Goal: Task Accomplishment & Management: Manage account settings

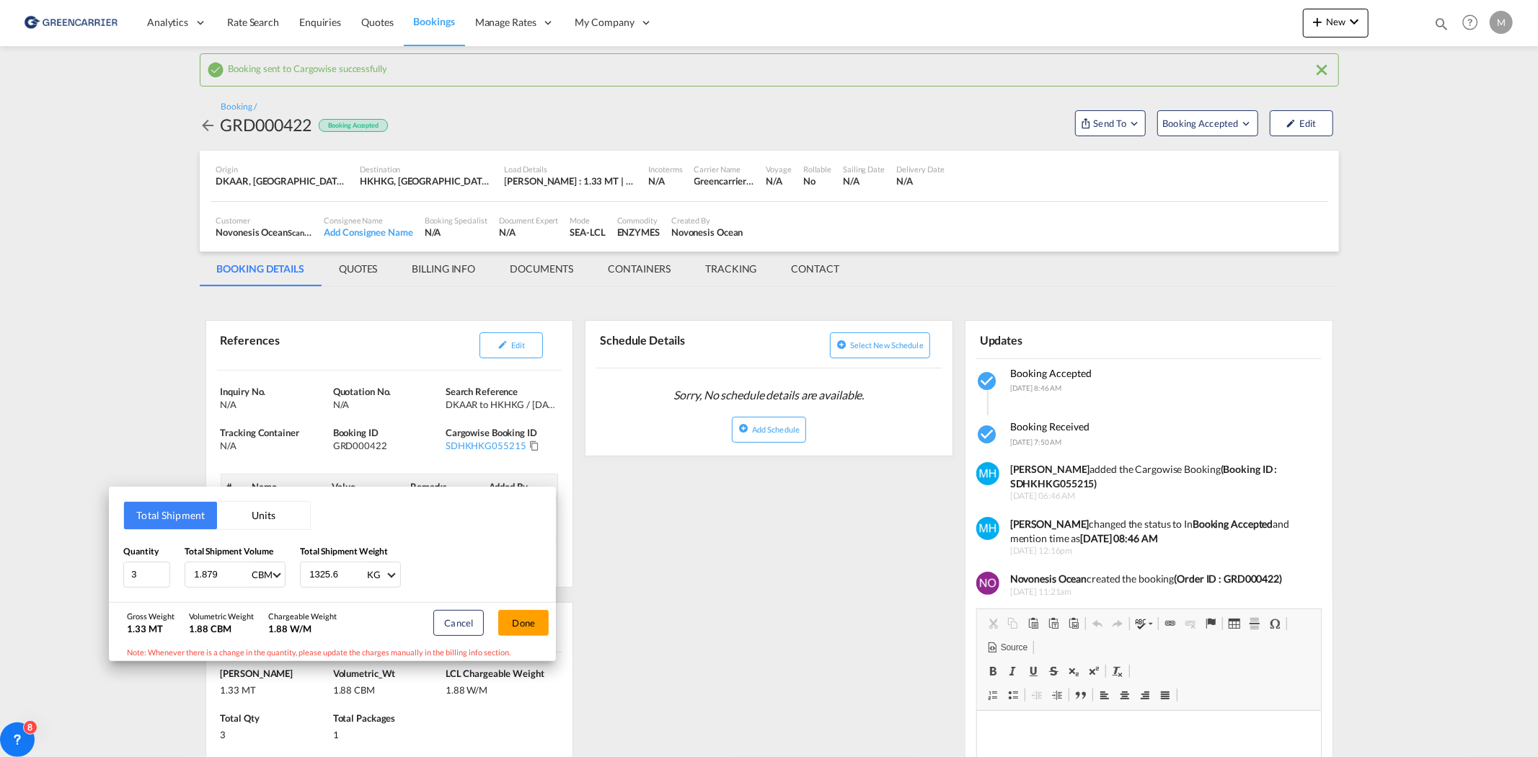
scroll to position [160, 0]
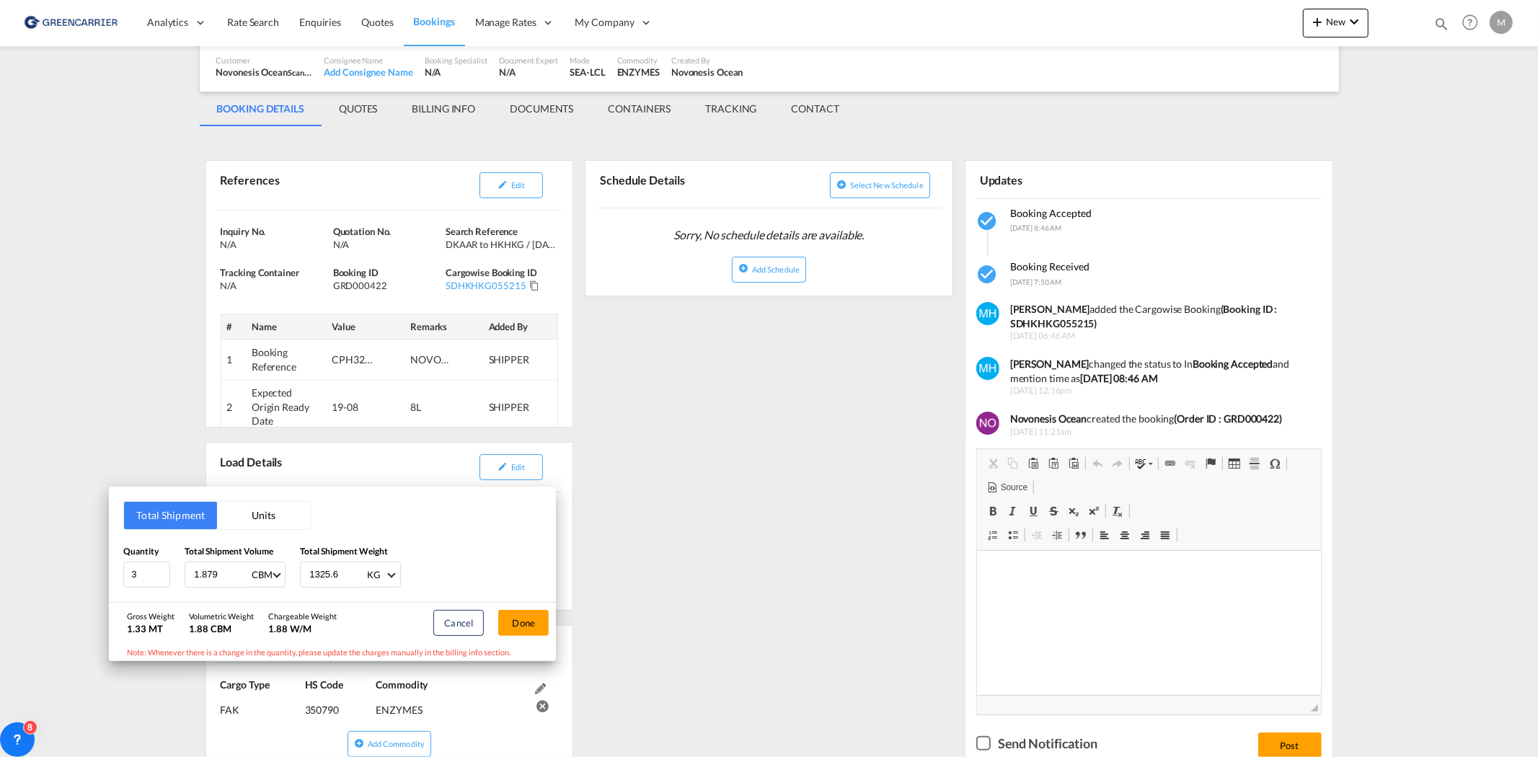
click at [421, 24] on div "Total Shipment Units Quantity 3 Total Shipment Volume 1.879 CBM CBM CFT Total S…" at bounding box center [769, 378] width 1538 height 757
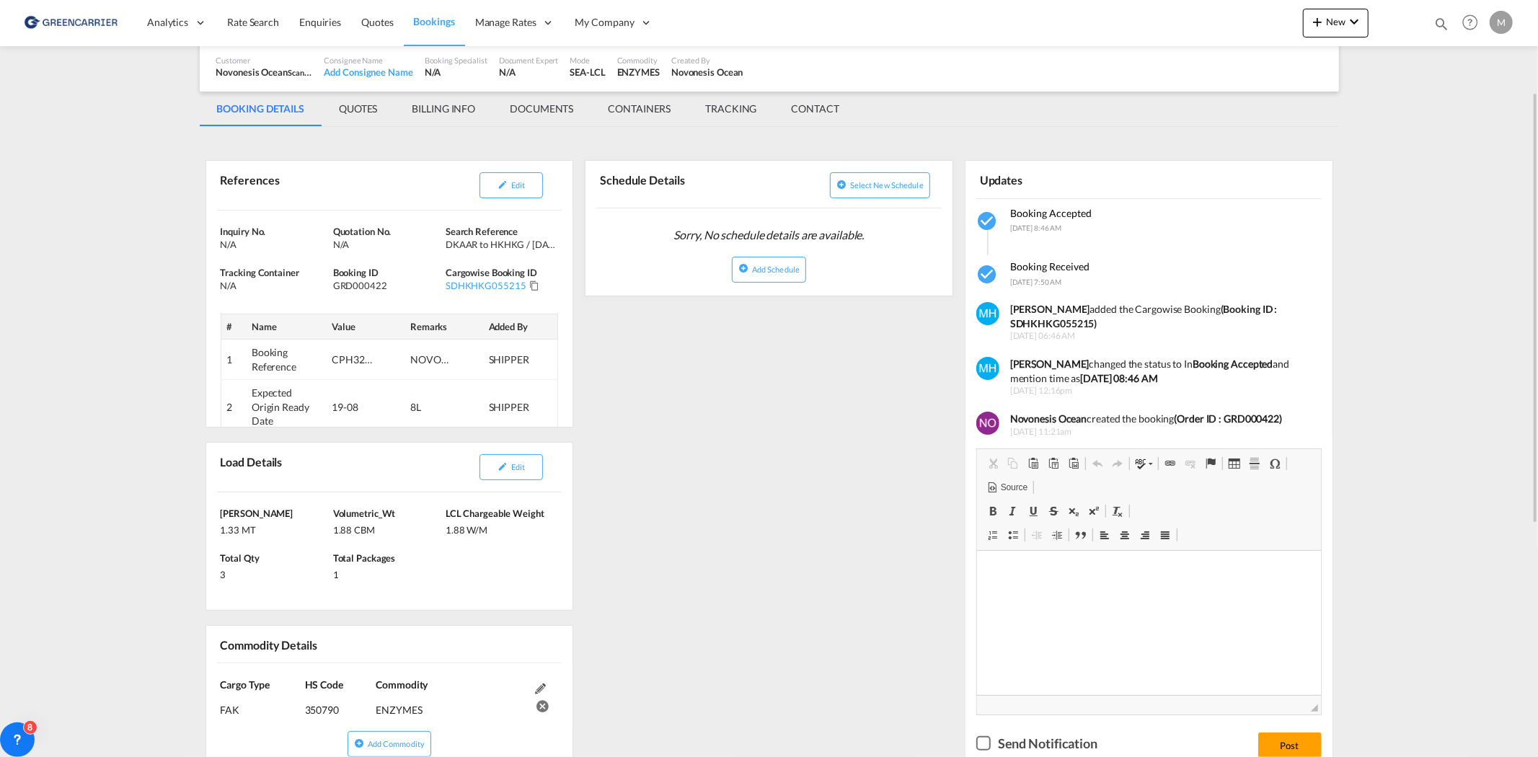
click at [434, 17] on span "Bookings" at bounding box center [434, 21] width 41 height 12
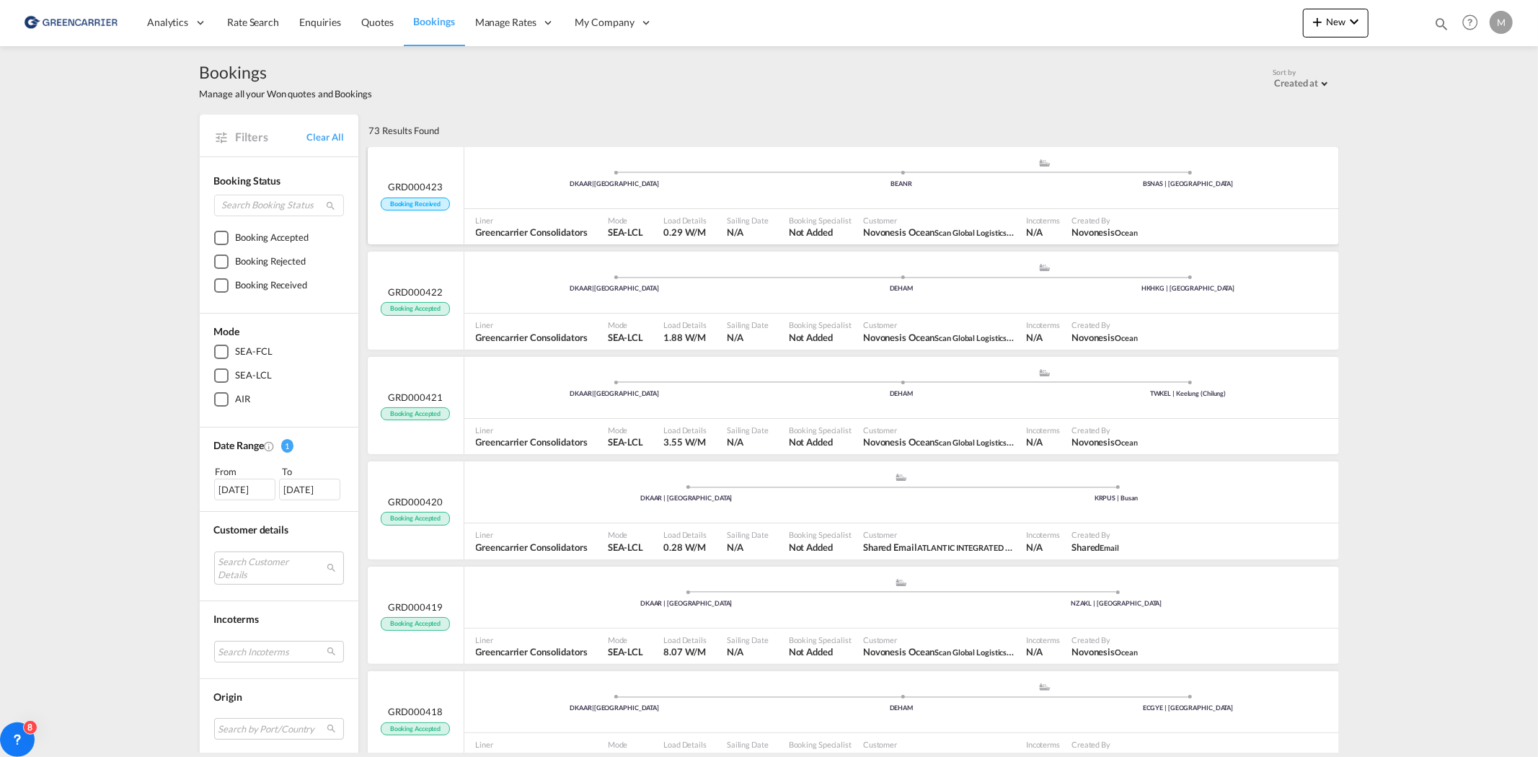
click at [890, 198] on div "DKAAR | [GEOGRAPHIC_DATA] .a{fill:#aaa8ad;} .a{fill:#aaa8ad;} BEANR BSNAS | [GE…" at bounding box center [901, 179] width 874 height 43
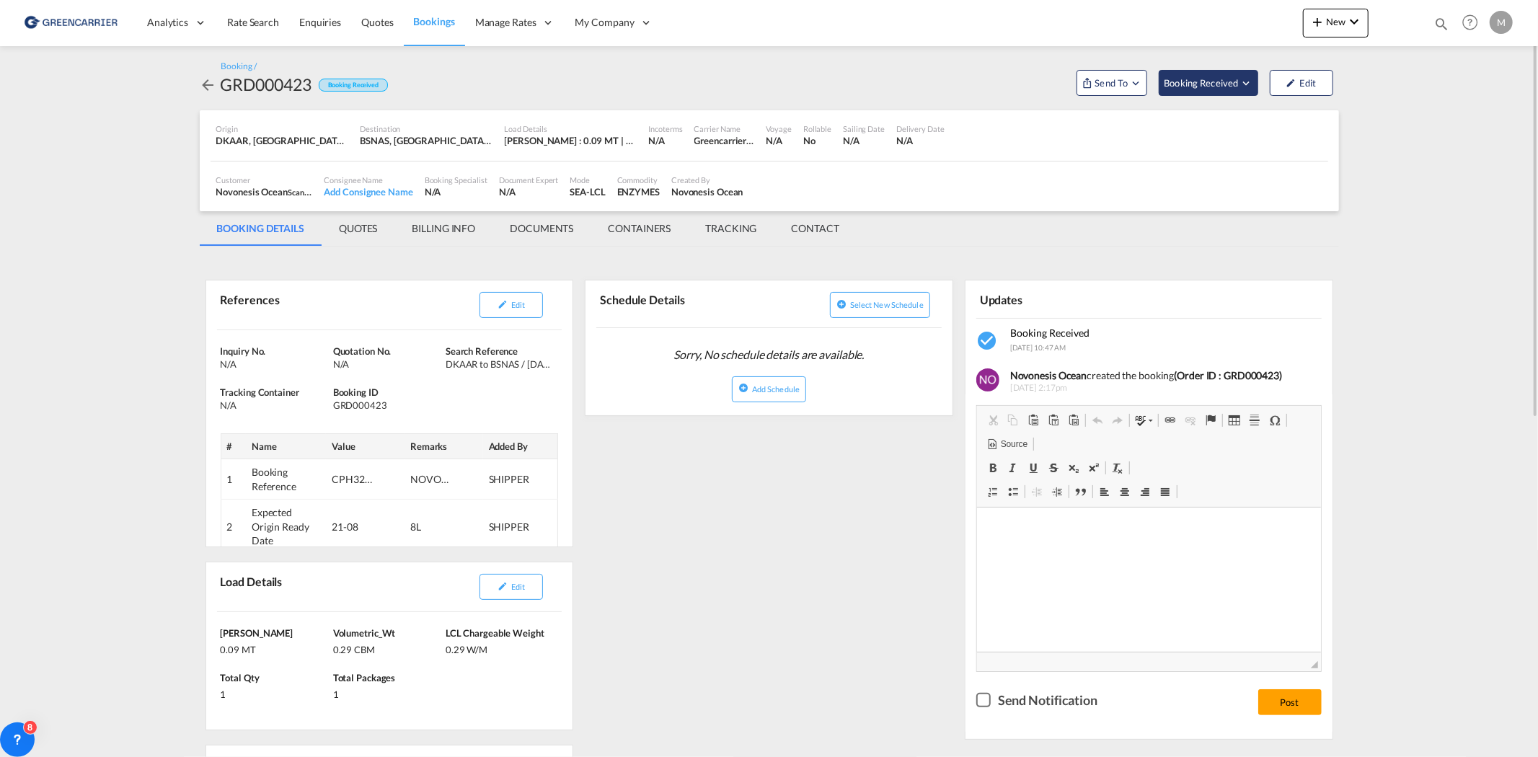
click at [1207, 86] on span "Booking Received" at bounding box center [1201, 83] width 76 height 14
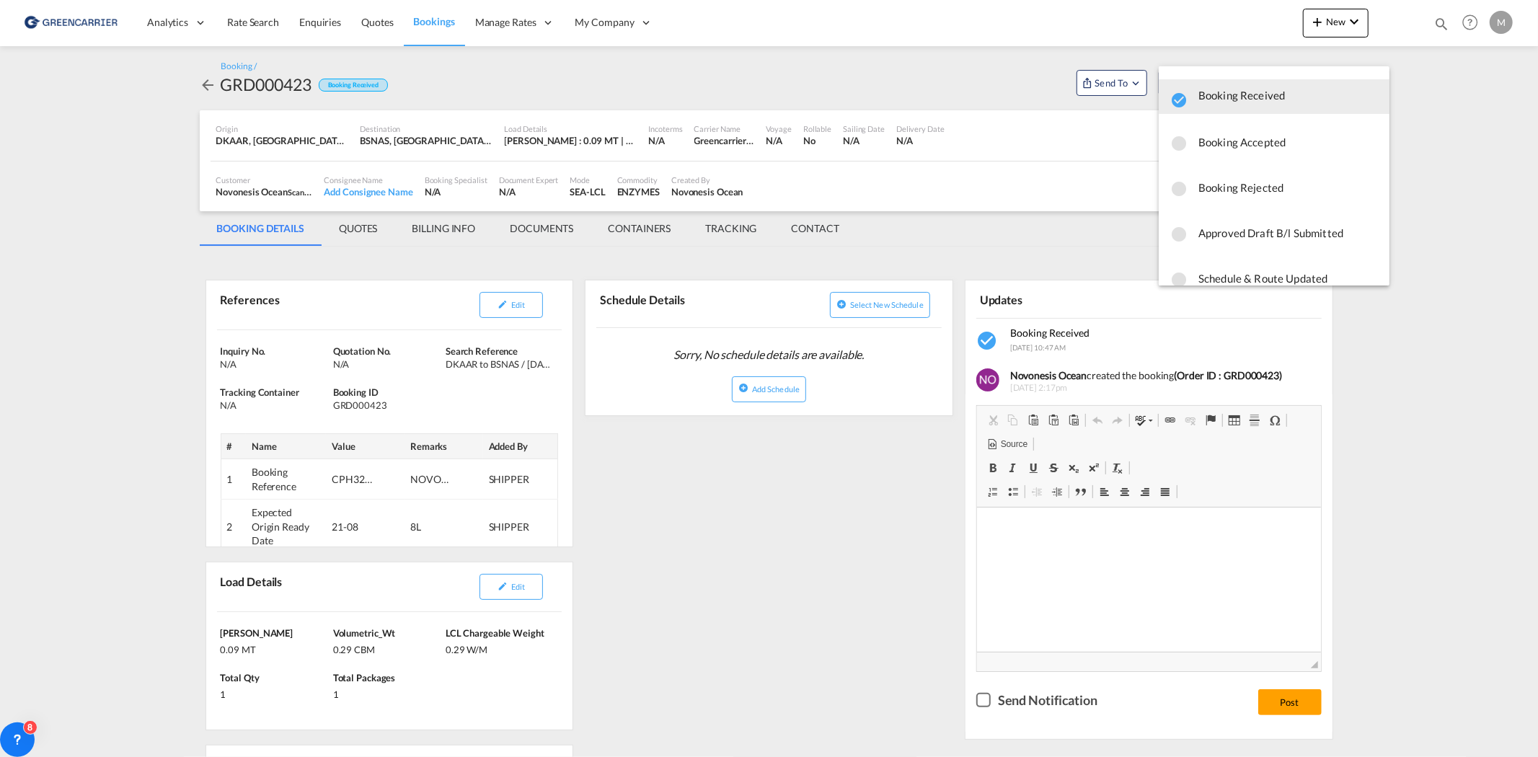
click at [1222, 138] on span "Booking Accepted" at bounding box center [1287, 142] width 179 height 26
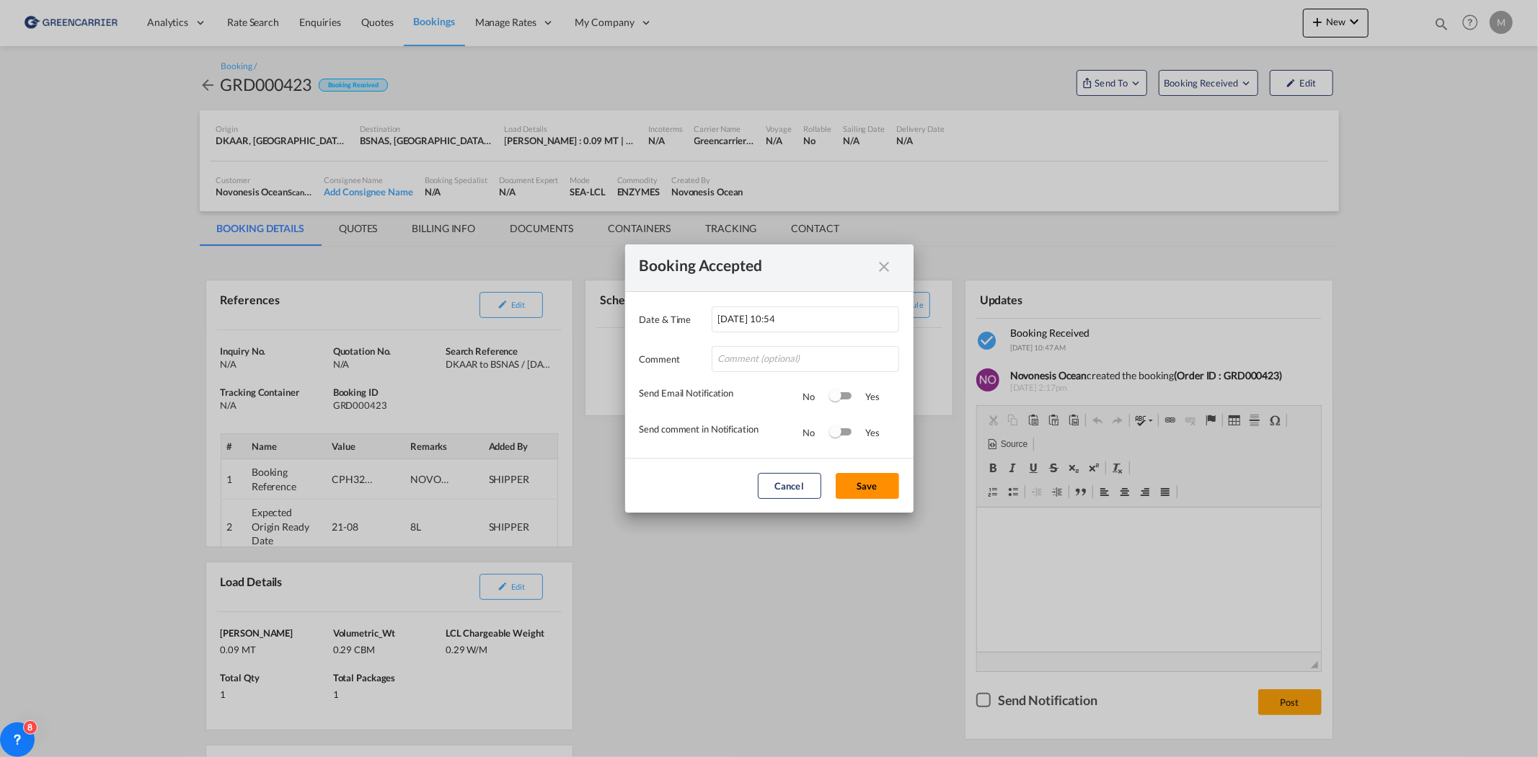
click at [856, 487] on button "Save" at bounding box center [866, 486] width 63 height 26
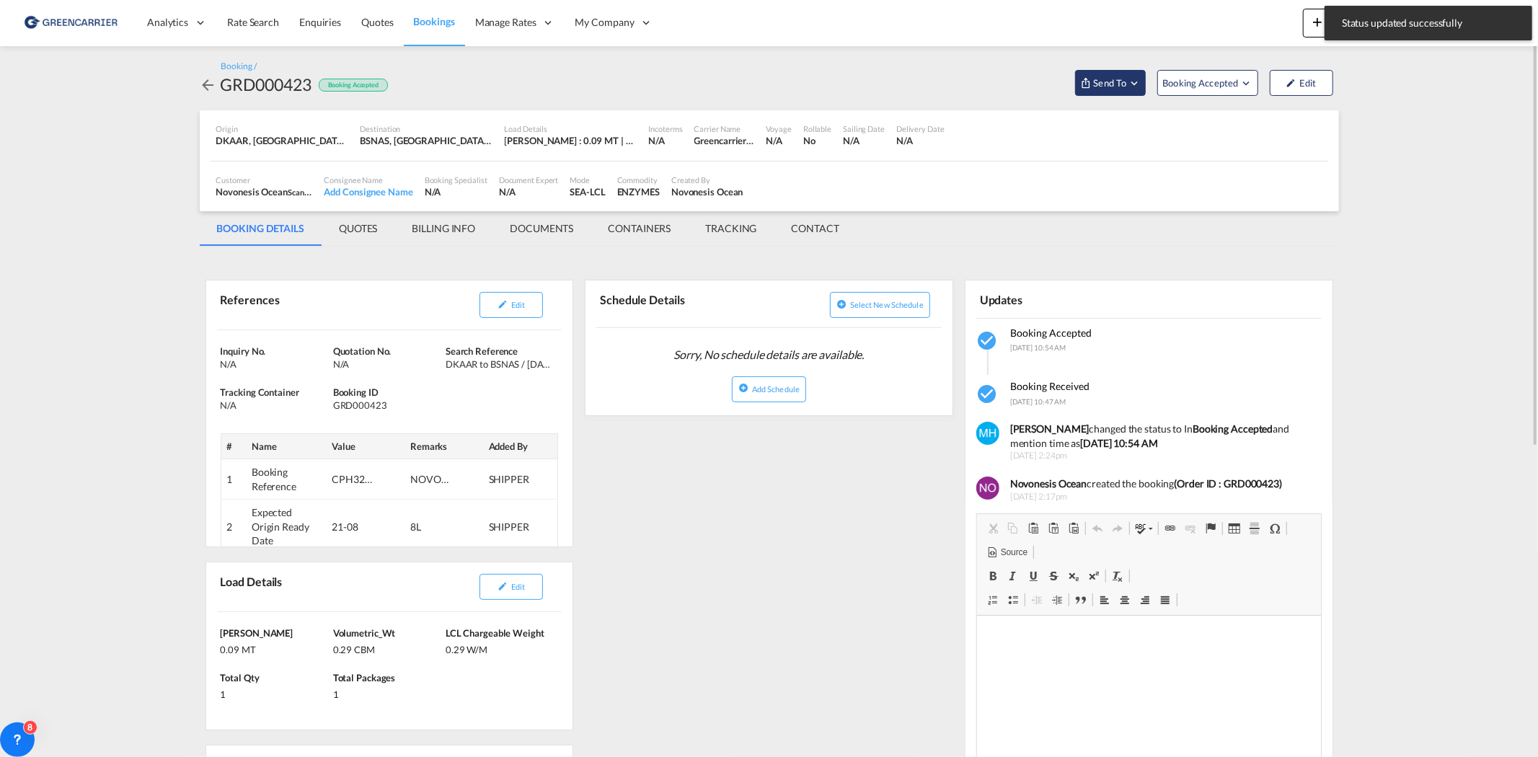
click at [1099, 84] on span "Send To" at bounding box center [1109, 83] width 36 height 14
click at [1262, 133] on span "Send Booking" at bounding box center [1253, 131] width 57 height 23
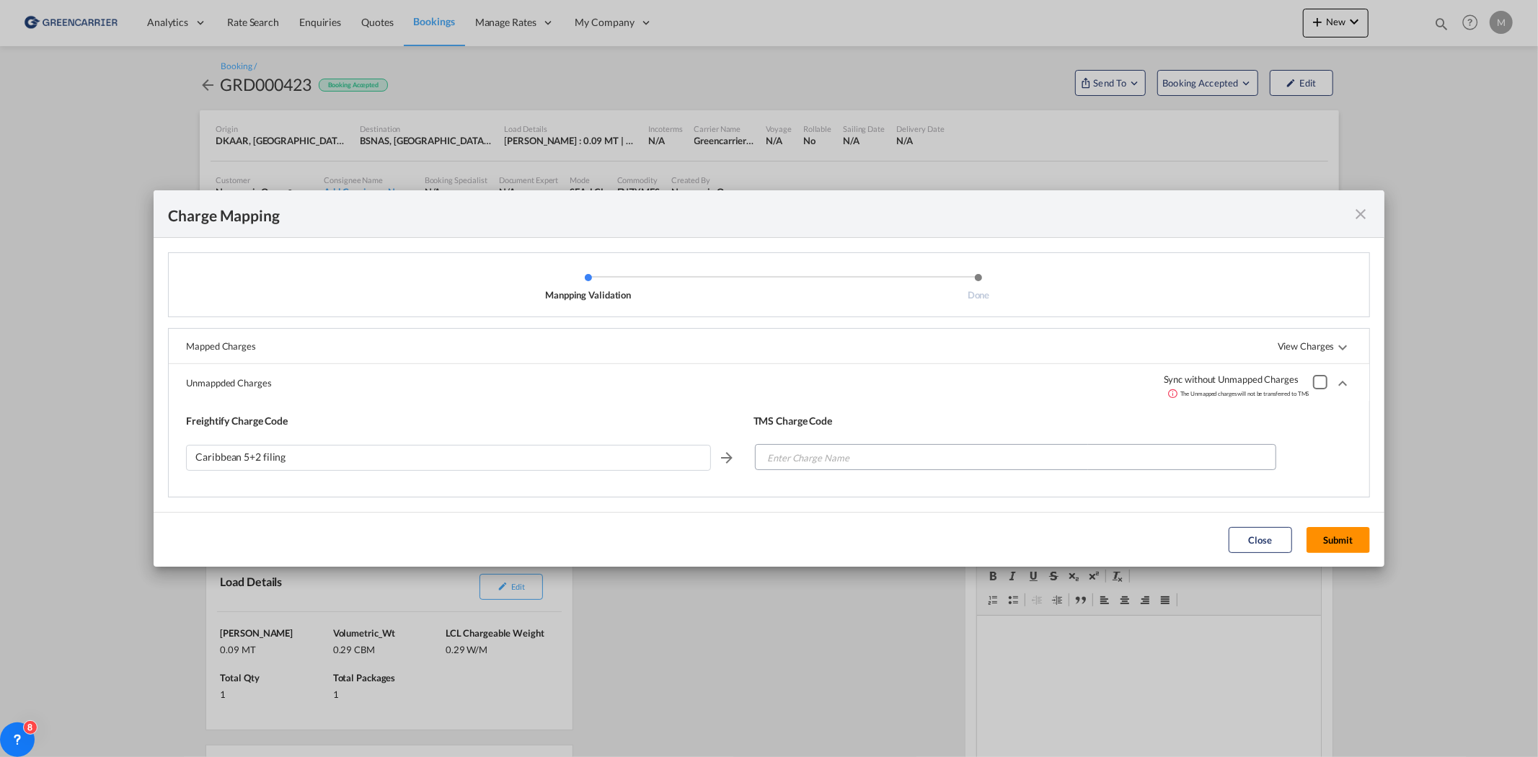
click at [1345, 542] on button "Submit" at bounding box center [1337, 540] width 63 height 26
click at [838, 464] on input "Enter Charge Name" at bounding box center [1015, 458] width 519 height 26
click at [854, 466] on input "Enter Charge Name" at bounding box center [1015, 458] width 519 height 26
type input "S"
type input "I"
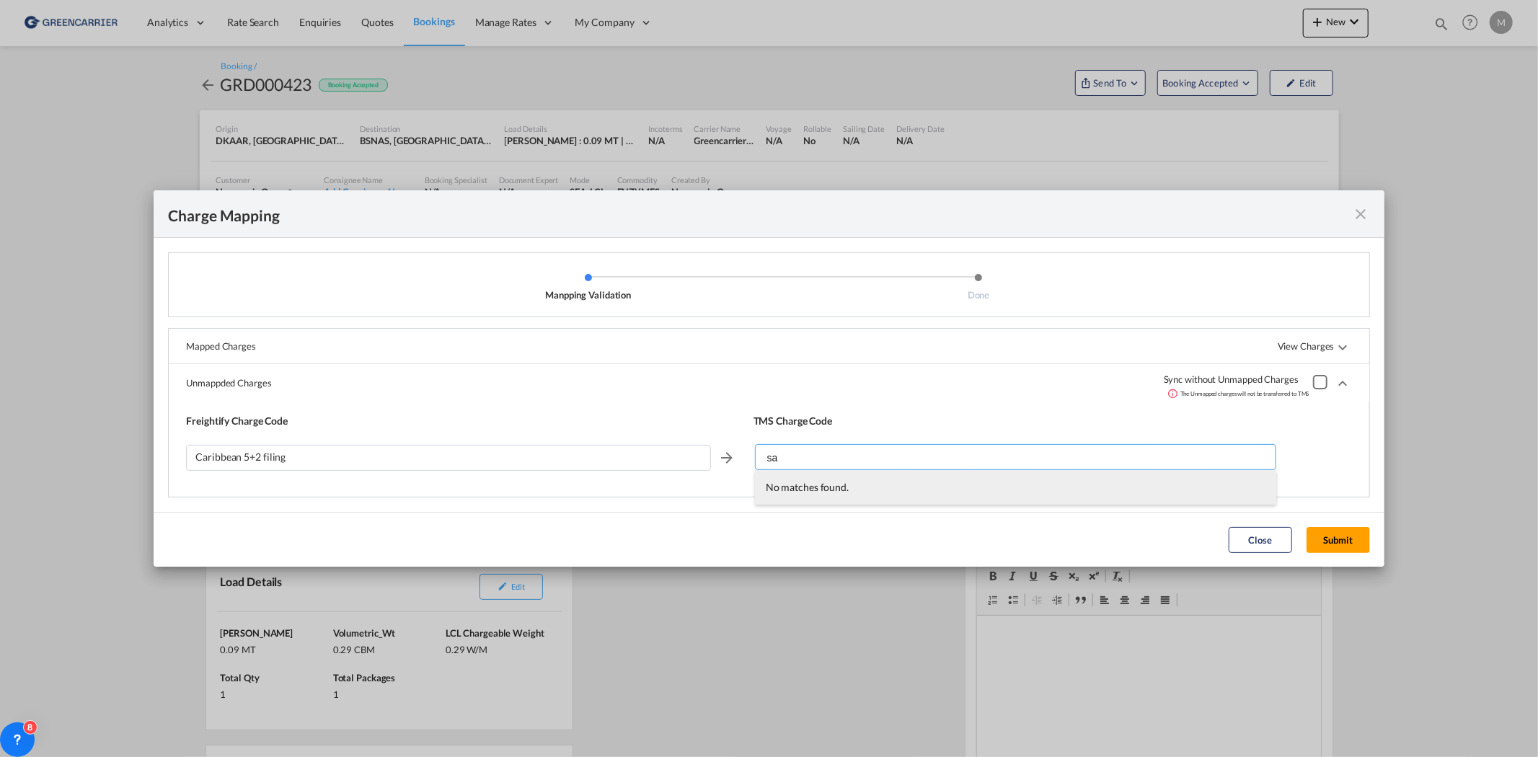
type input "s"
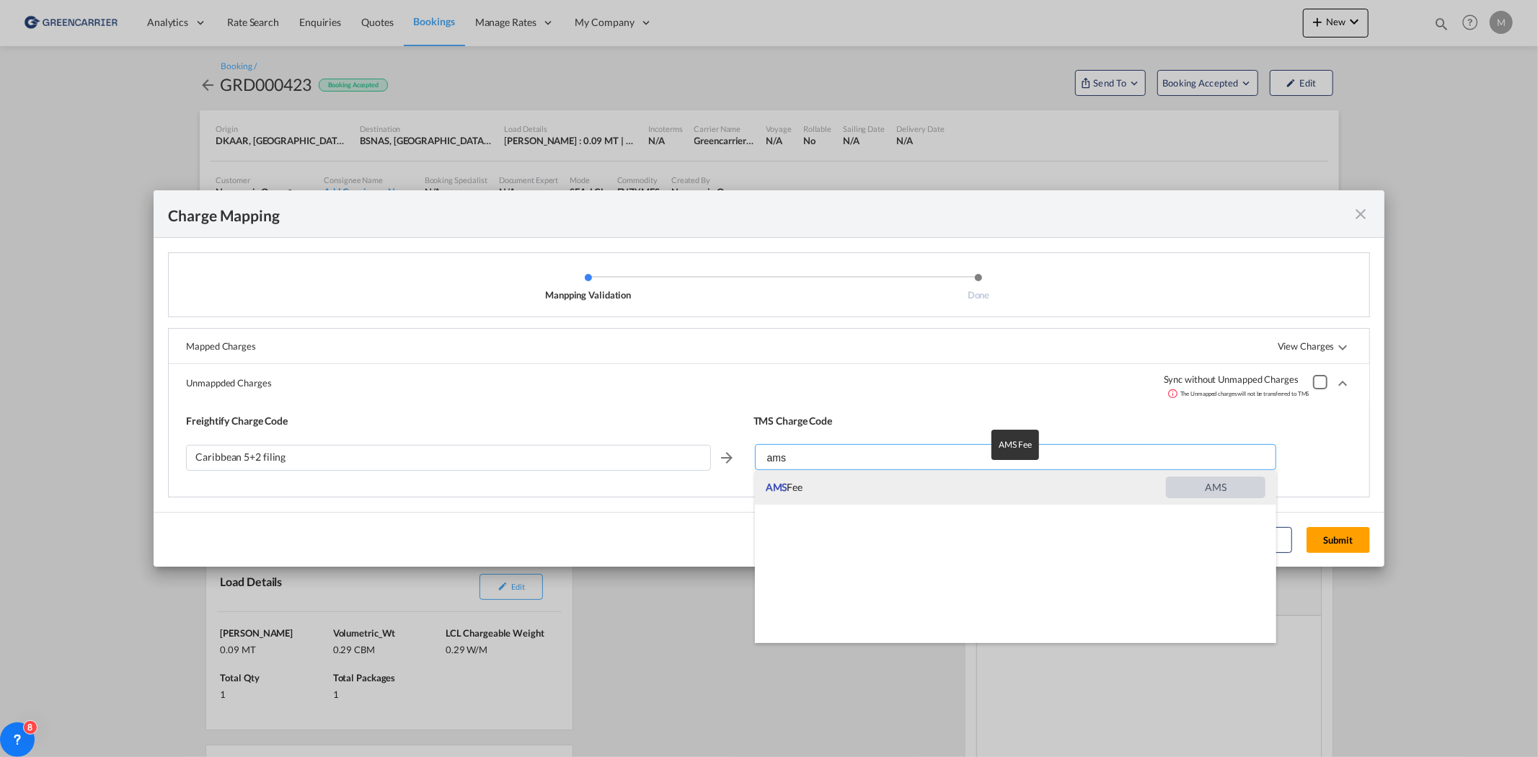
click at [868, 485] on span "AMS Fee" at bounding box center [966, 487] width 400 height 35
type input "AMS Fee"
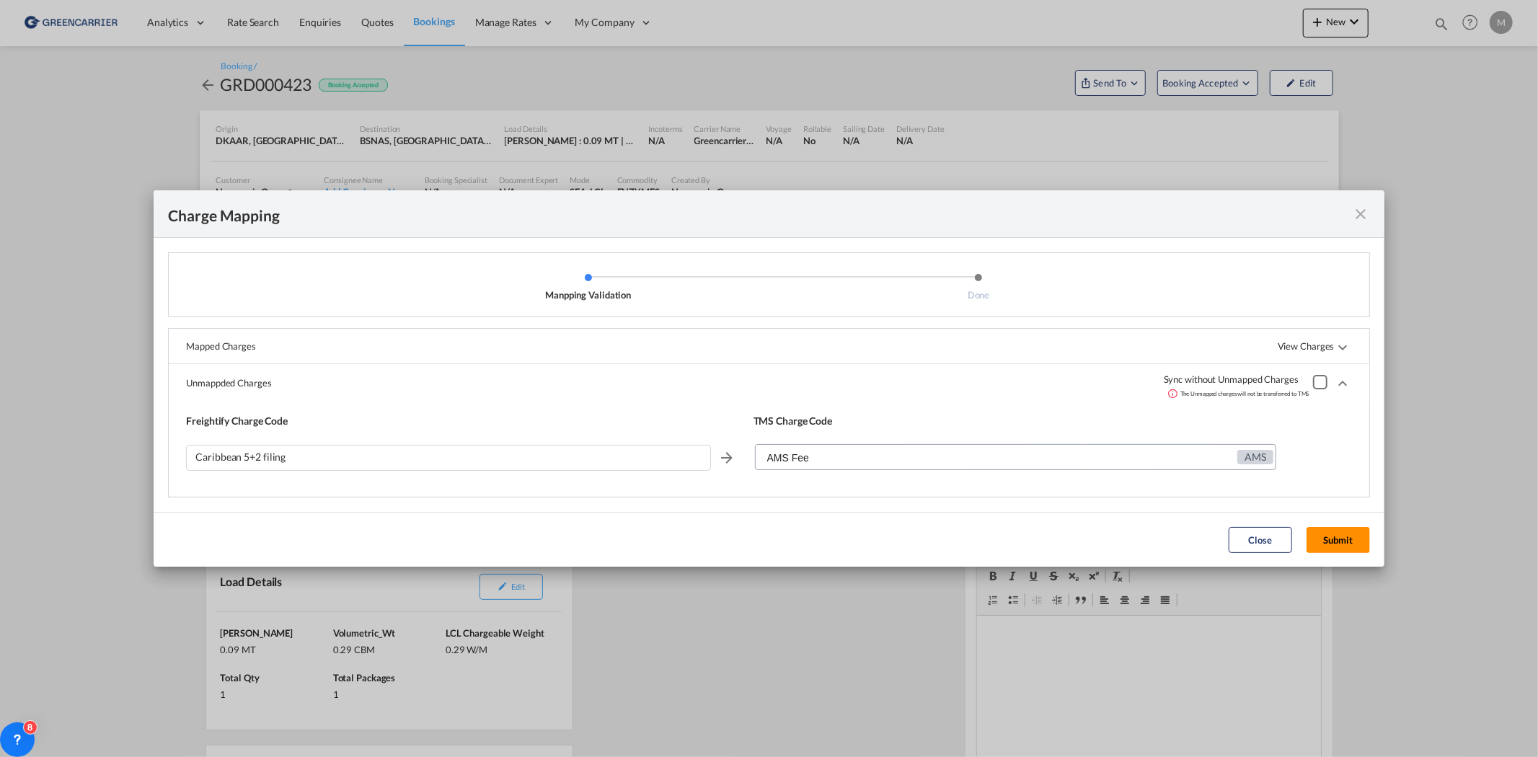
click at [1331, 542] on button "Submit" at bounding box center [1337, 540] width 63 height 26
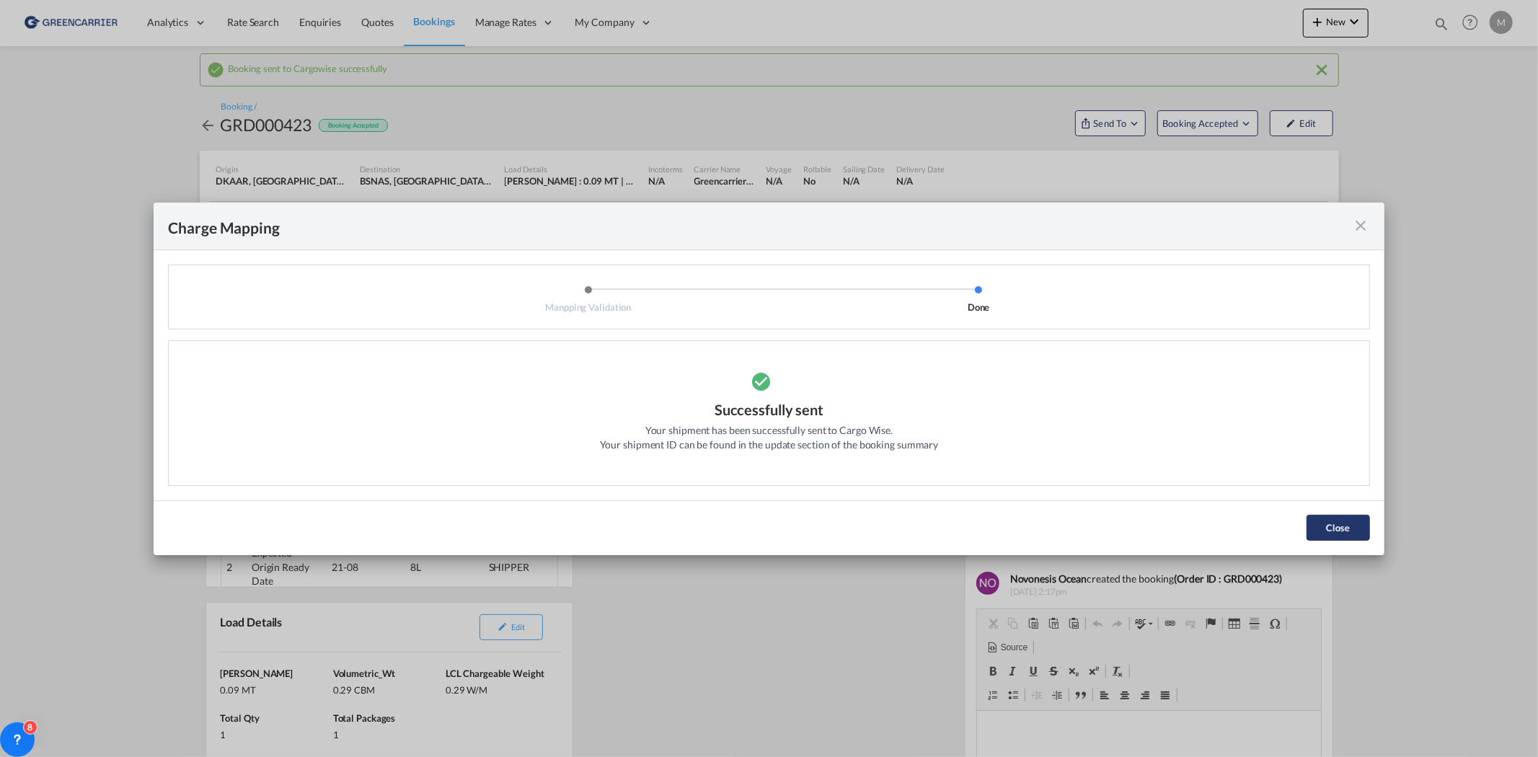
click at [1343, 528] on button "Close" at bounding box center [1337, 528] width 63 height 26
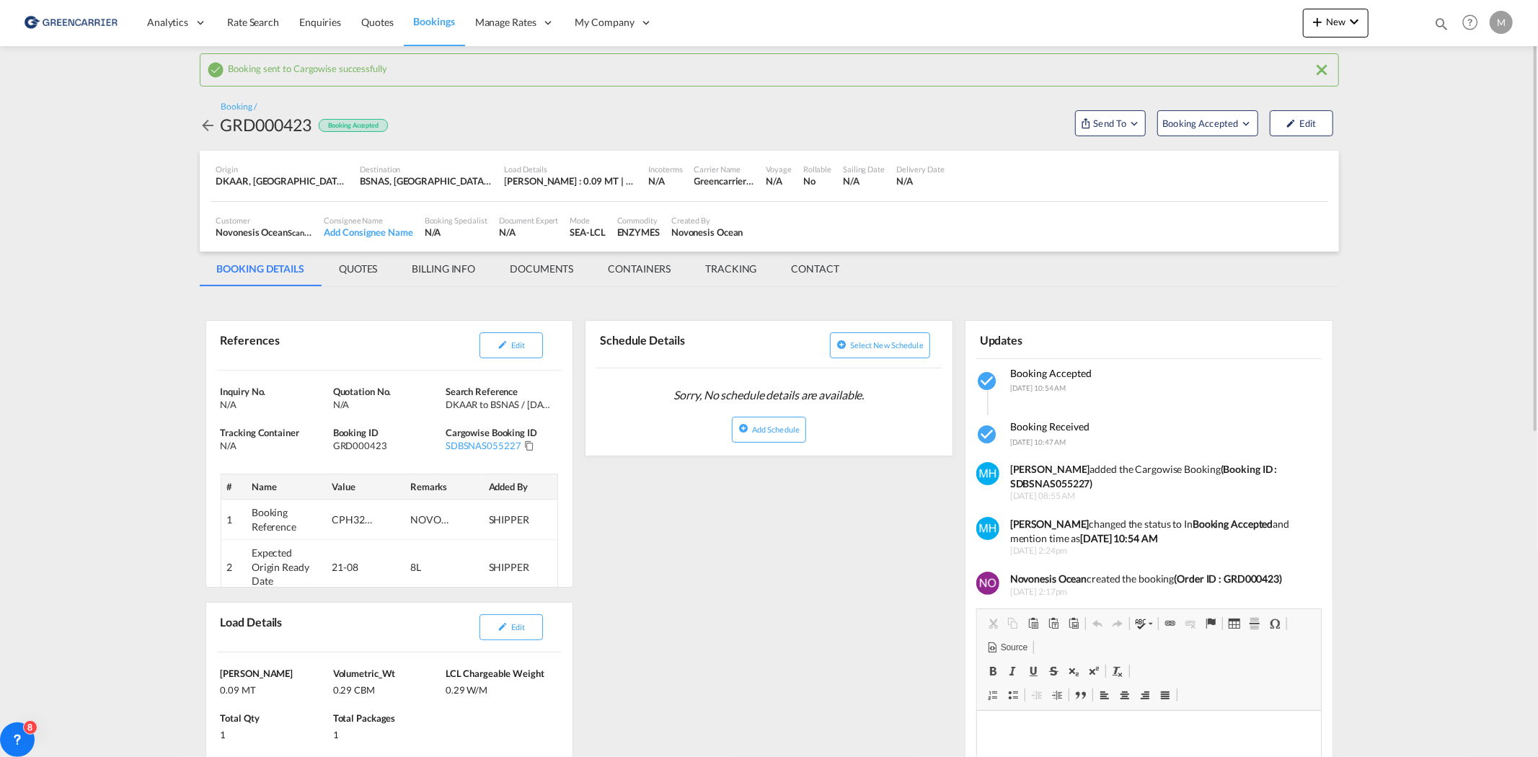
scroll to position [160, 0]
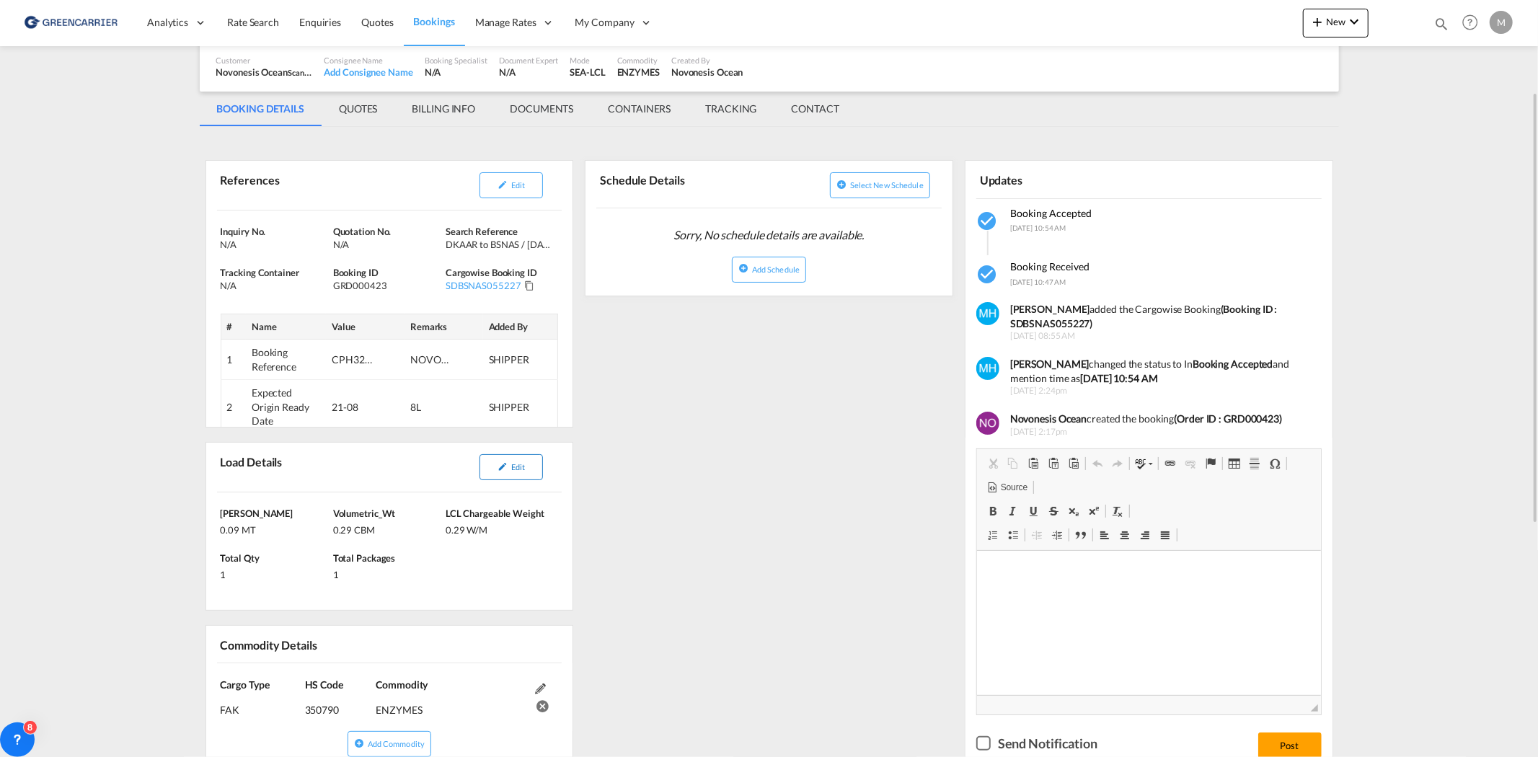
click at [509, 467] on button "Edit" at bounding box center [510, 467] width 63 height 26
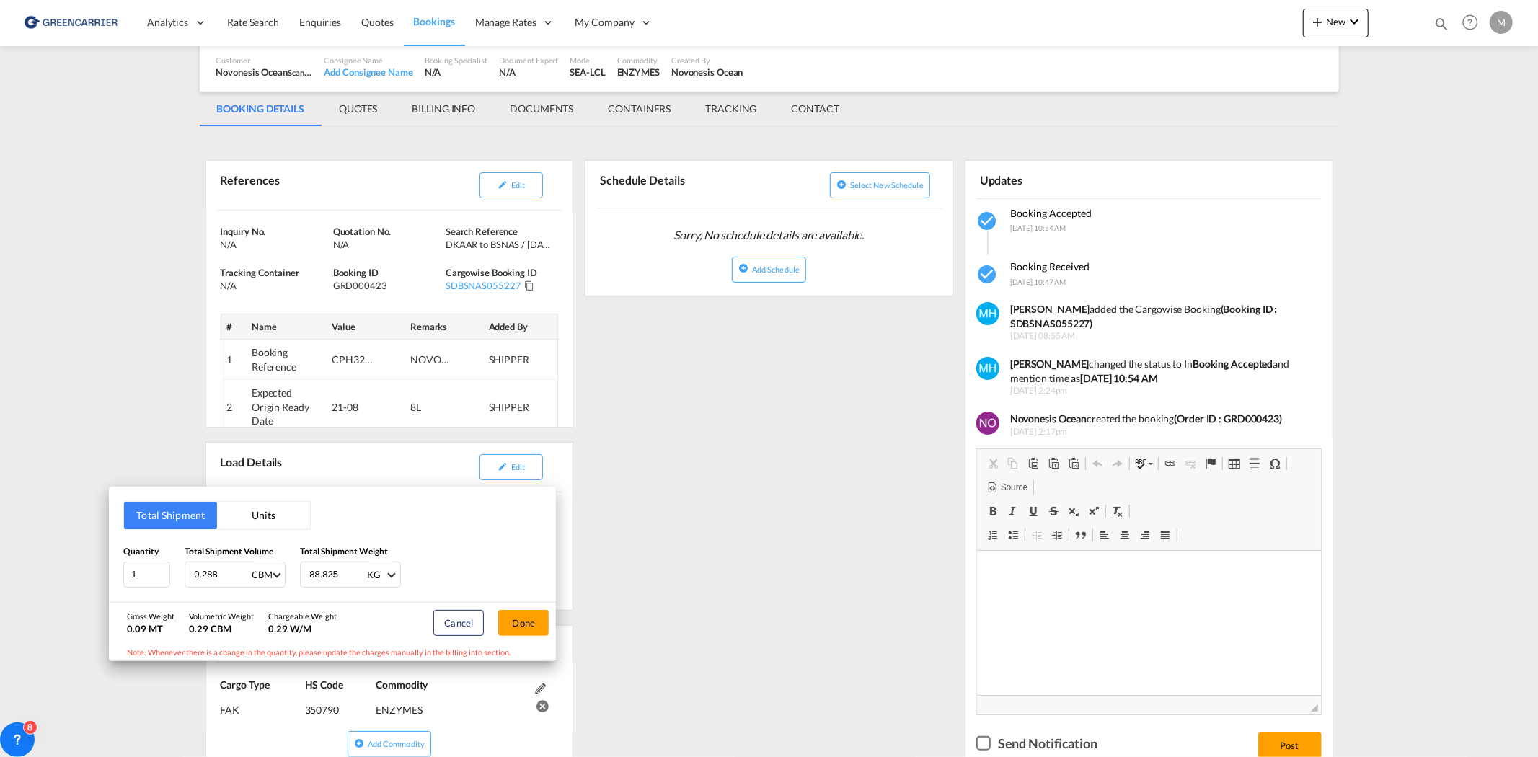
click at [65, 244] on div "Total Shipment Units Quantity 1 Total Shipment Volume 0.288 CBM CBM CFT Total S…" at bounding box center [769, 378] width 1538 height 757
